Goal: Find specific page/section: Find specific page/section

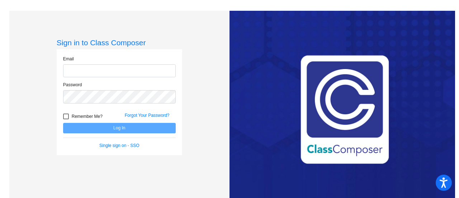
type input "[EMAIL_ADDRESS][DOMAIN_NAME]"
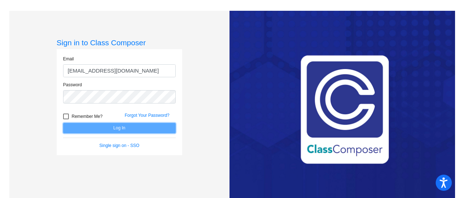
click at [103, 129] on button "Log In" at bounding box center [119, 128] width 113 height 10
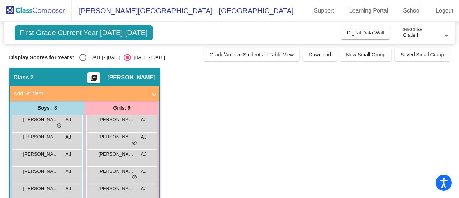
click at [83, 57] on div "Select an option" at bounding box center [82, 57] width 7 height 7
click at [83, 61] on input "[DATE] - [DATE]" at bounding box center [83, 61] width 0 height 0
radio input "true"
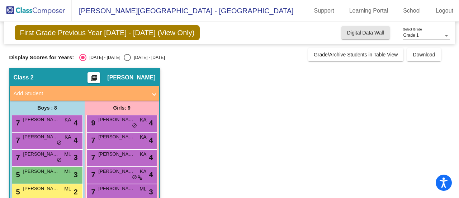
click at [357, 33] on span "Digital Data Wall" at bounding box center [365, 33] width 37 height 6
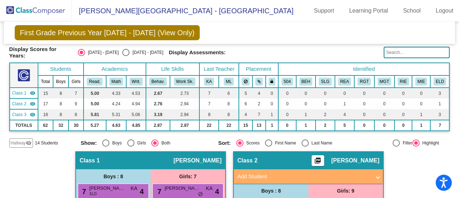
scroll to position [22, 0]
